Goal: Find specific page/section: Find specific page/section

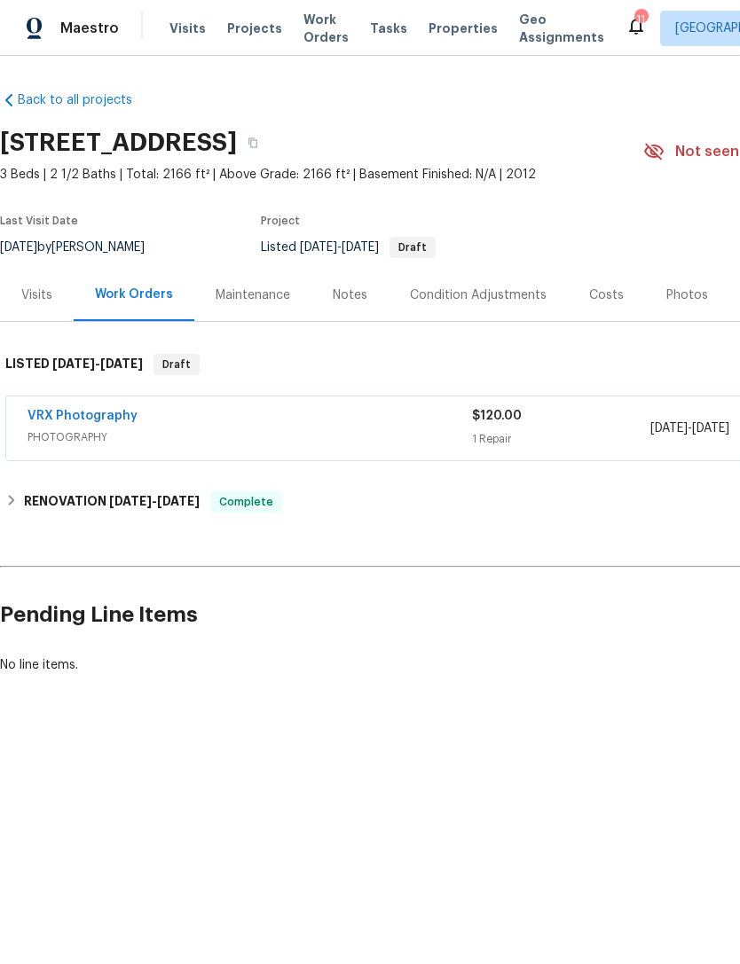
click at [705, 271] on div "Photos" at bounding box center [687, 295] width 84 height 52
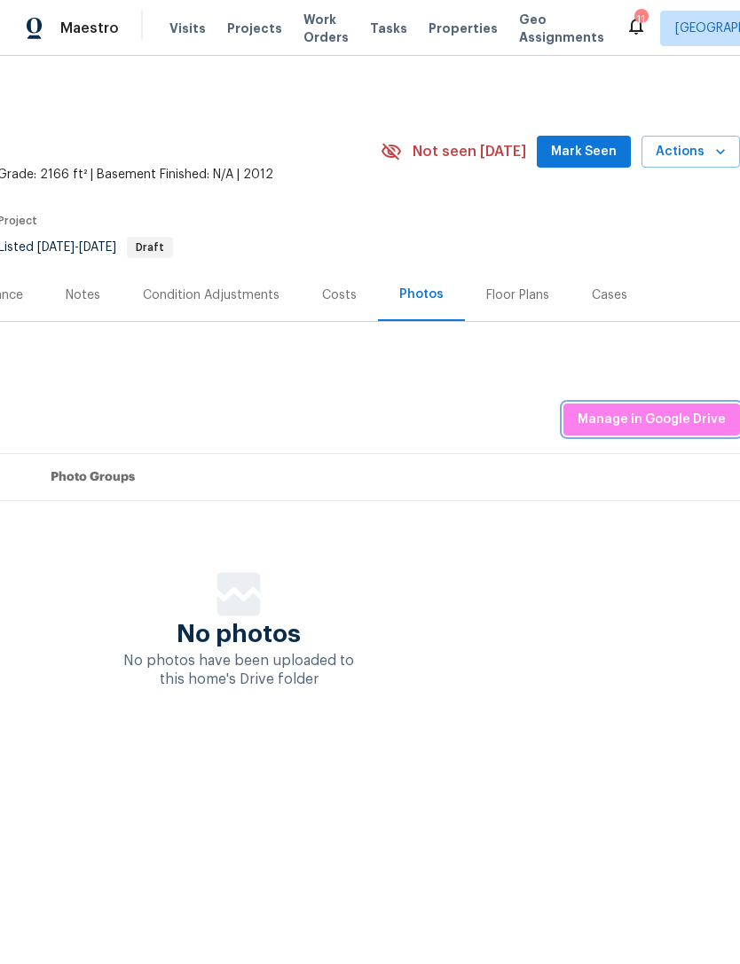
click at [673, 427] on span "Manage in Google Drive" at bounding box center [651, 420] width 148 height 22
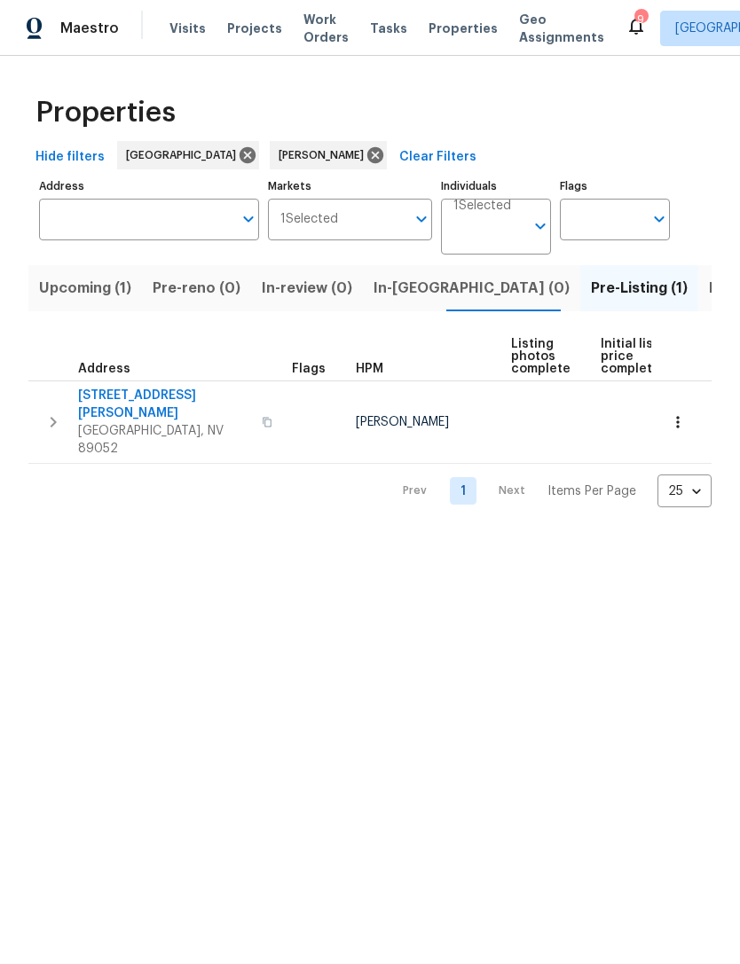
click at [709, 293] on span "Listed (10)" at bounding box center [746, 288] width 74 height 25
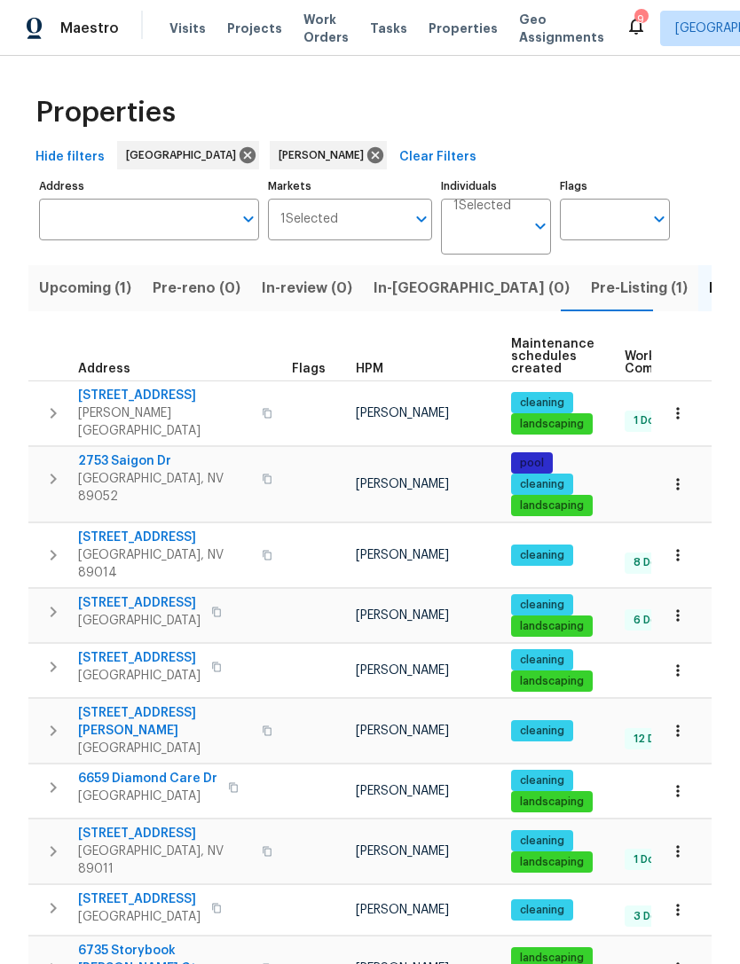
click at [679, 547] on icon "button" at bounding box center [678, 555] width 18 height 18
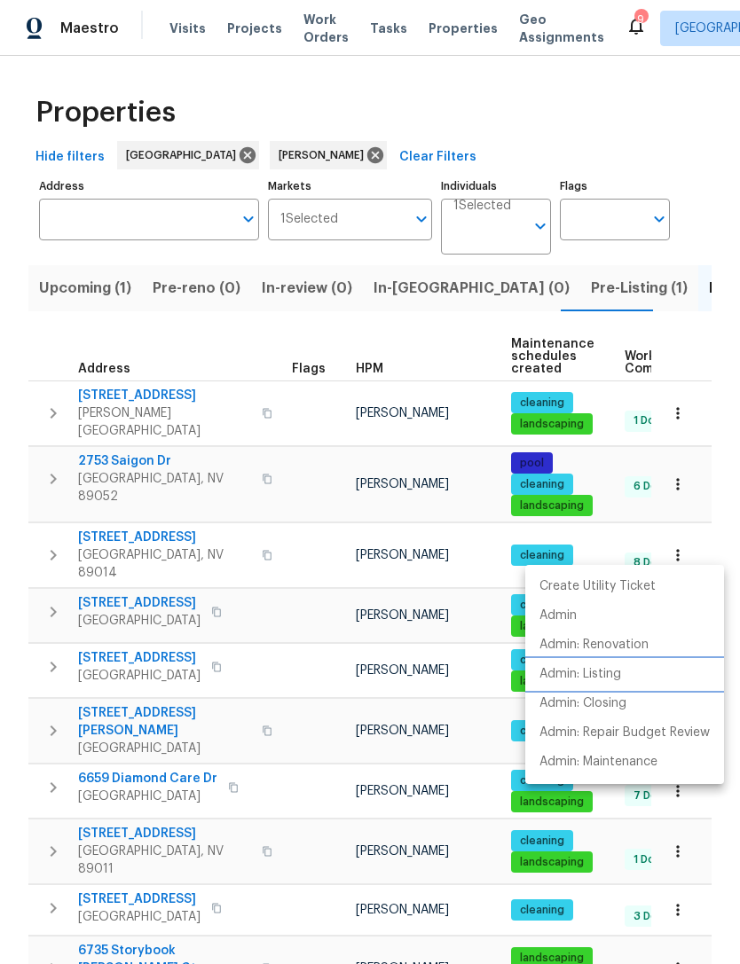
click at [620, 681] on p "Admin: Listing" at bounding box center [580, 674] width 82 height 19
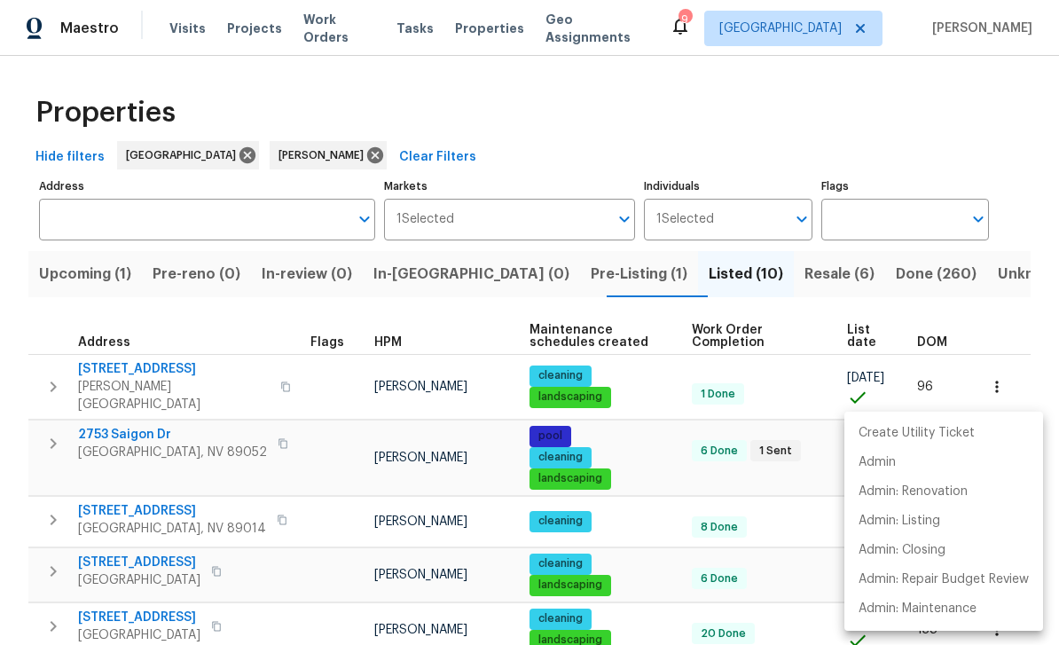
click at [550, 291] on div at bounding box center [529, 322] width 1059 height 645
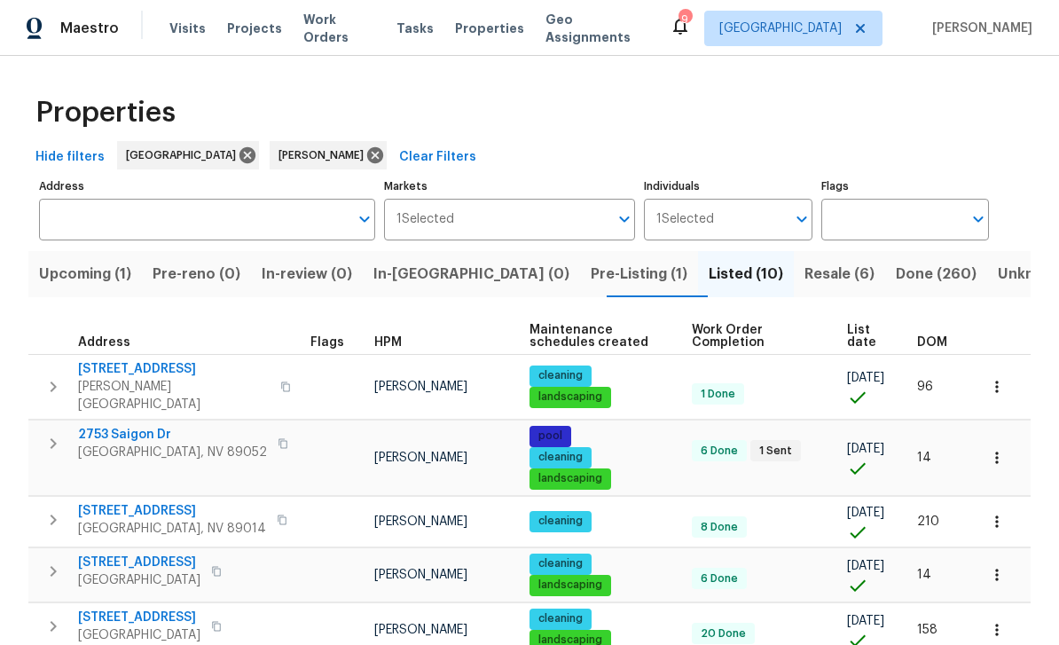
click at [591, 272] on span "Pre-Listing (1)" at bounding box center [639, 274] width 97 height 25
